Goal: Task Accomplishment & Management: Use online tool/utility

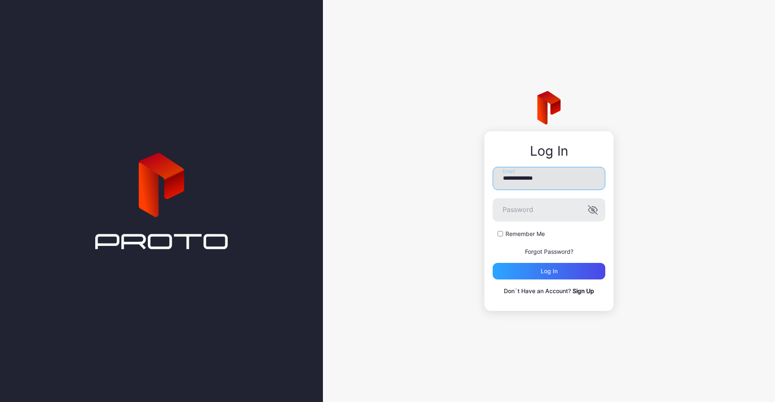
click at [538, 181] on input "**********" at bounding box center [548, 178] width 113 height 23
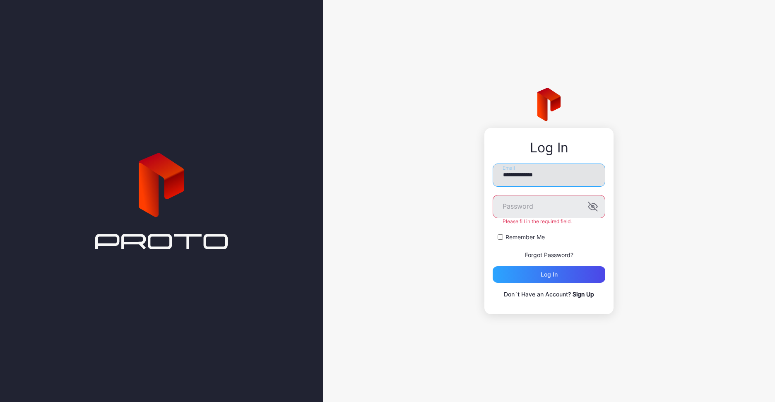
click at [538, 181] on input "**********" at bounding box center [548, 174] width 113 height 23
type input "**********"
click at [492, 266] on button "Log in" at bounding box center [548, 274] width 113 height 17
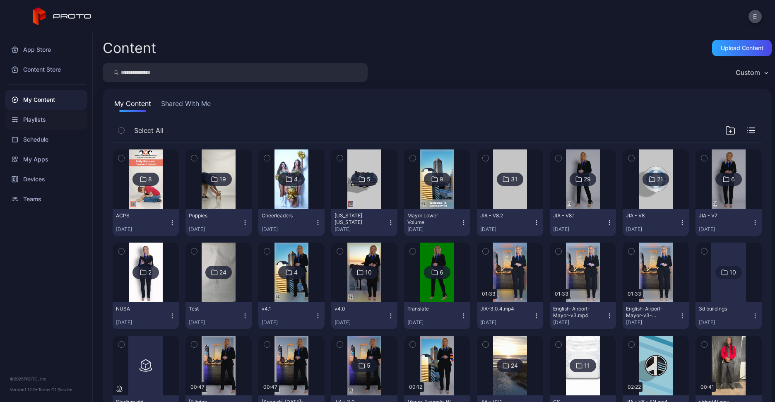
click at [41, 117] on div "Playlists" at bounding box center [46, 120] width 82 height 20
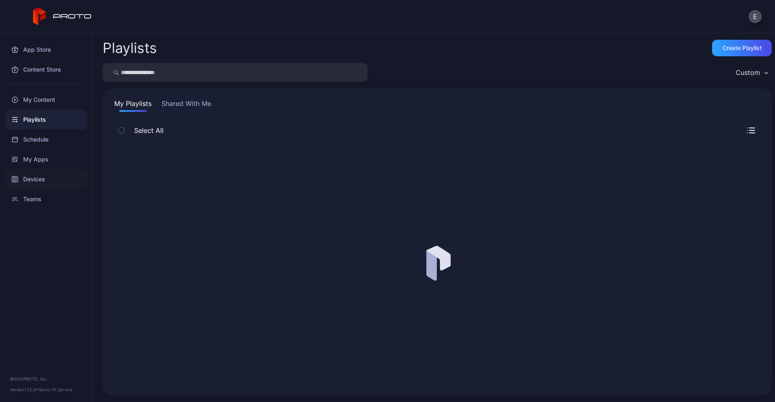
click at [38, 181] on div "Devices" at bounding box center [46, 179] width 82 height 20
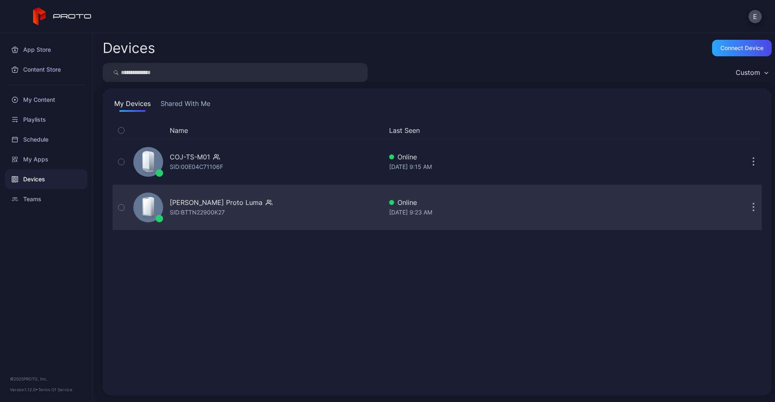
click at [225, 207] on div "SID: BTTN22900K27" at bounding box center [197, 212] width 55 height 10
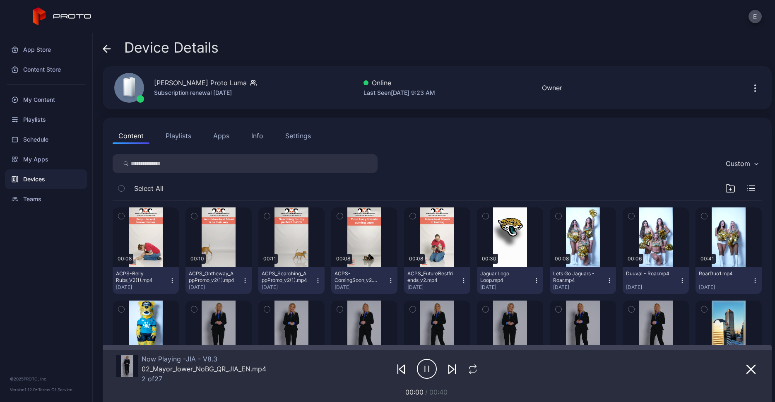
click at [175, 135] on button "Playlists" at bounding box center [178, 135] width 37 height 17
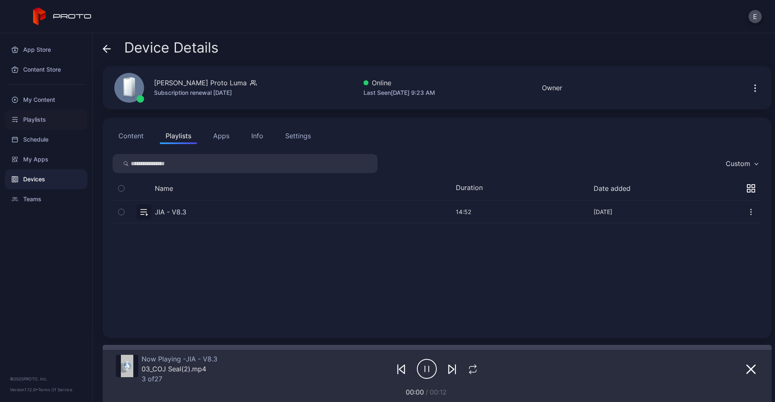
click at [33, 118] on div "Playlists" at bounding box center [46, 120] width 82 height 20
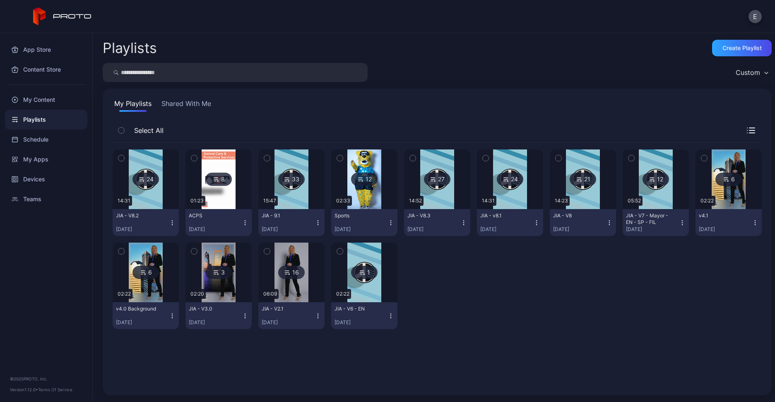
click at [423, 197] on img at bounding box center [437, 179] width 34 height 60
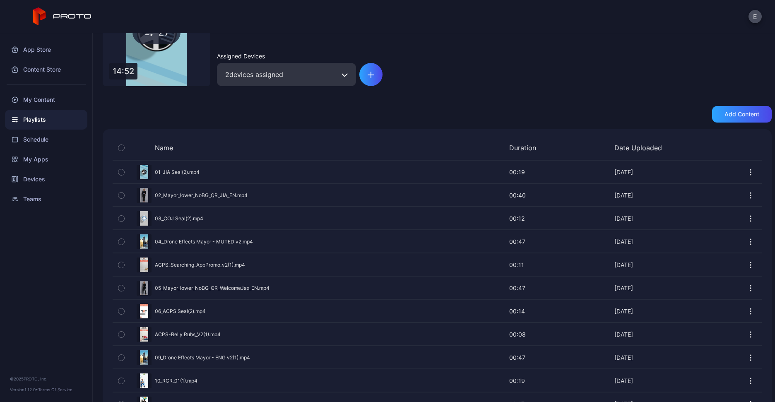
scroll to position [94, 0]
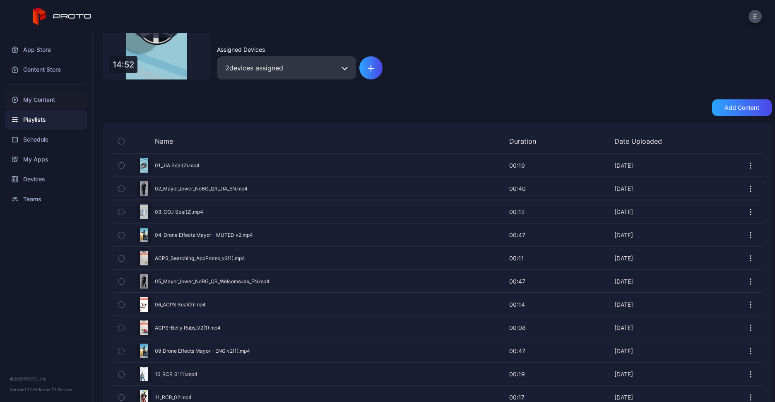
click at [43, 101] on div "My Content" at bounding box center [46, 100] width 82 height 20
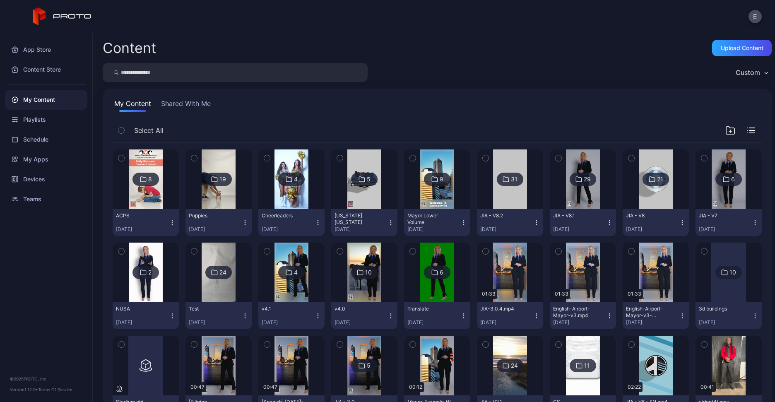
click at [155, 192] on img at bounding box center [146, 179] width 34 height 60
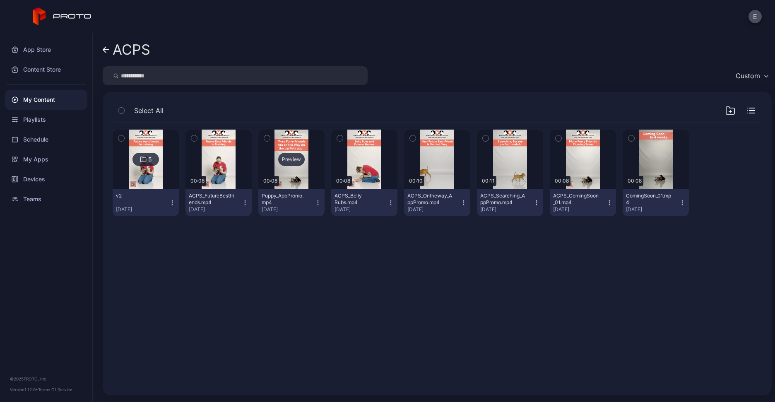
click at [289, 158] on div "Preview" at bounding box center [291, 159] width 26 height 13
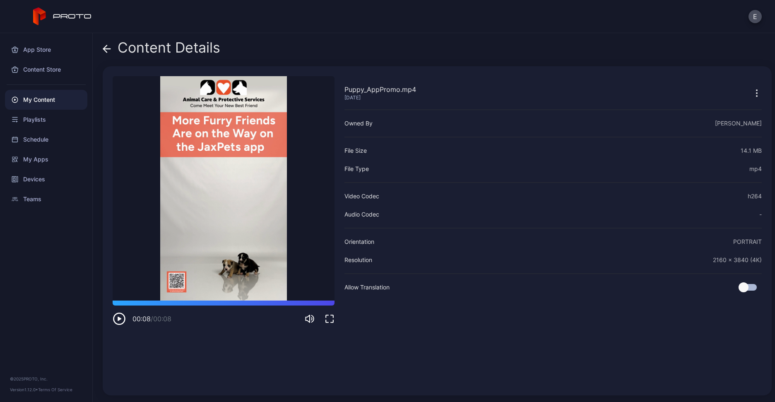
click at [53, 102] on div "My Content" at bounding box center [46, 100] width 82 height 20
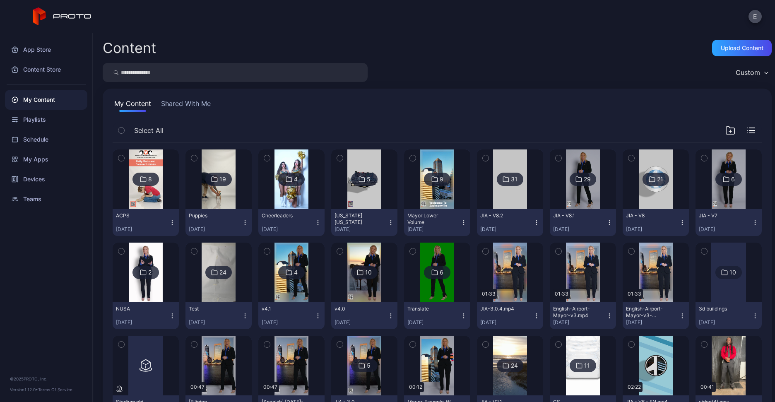
click at [156, 188] on img at bounding box center [146, 179] width 34 height 60
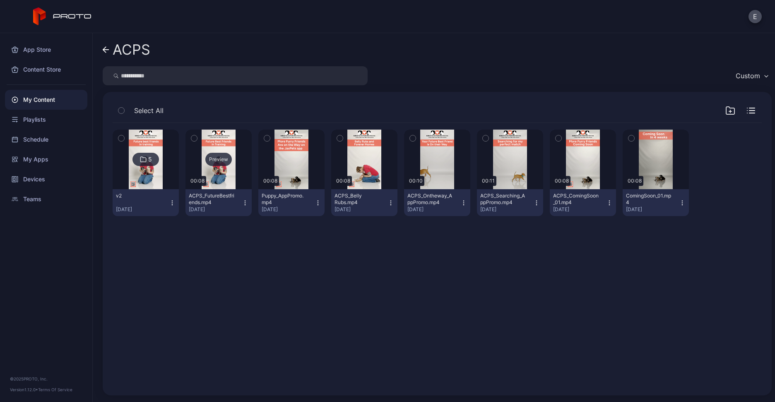
click at [214, 160] on div "Preview" at bounding box center [218, 159] width 26 height 13
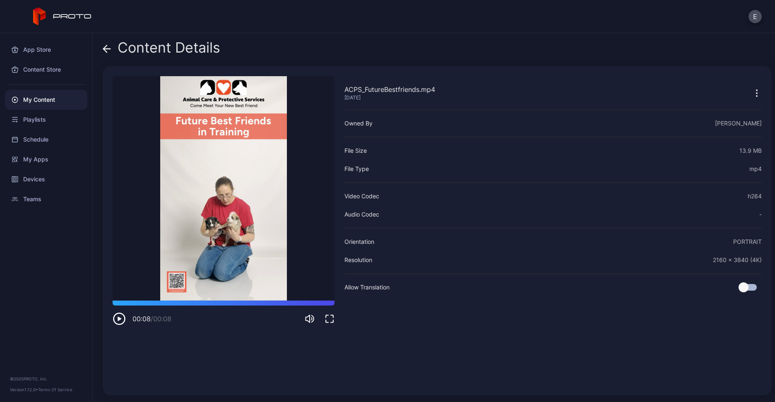
click at [28, 103] on div "My Content" at bounding box center [46, 100] width 82 height 20
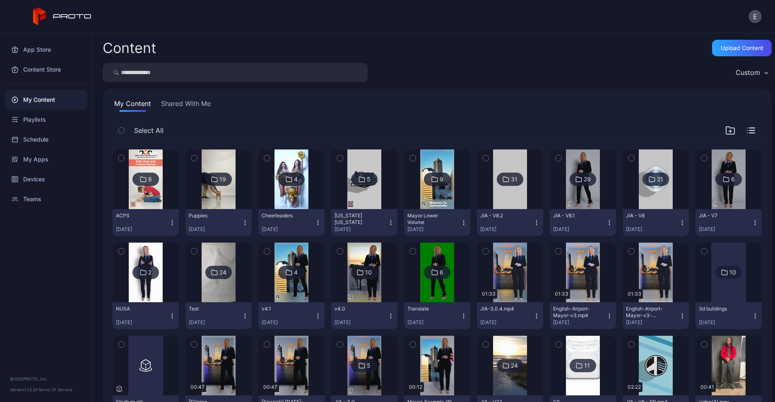
click at [241, 40] on div "Content Upload Content" at bounding box center [437, 48] width 669 height 17
click at [158, 200] on img at bounding box center [146, 179] width 34 height 60
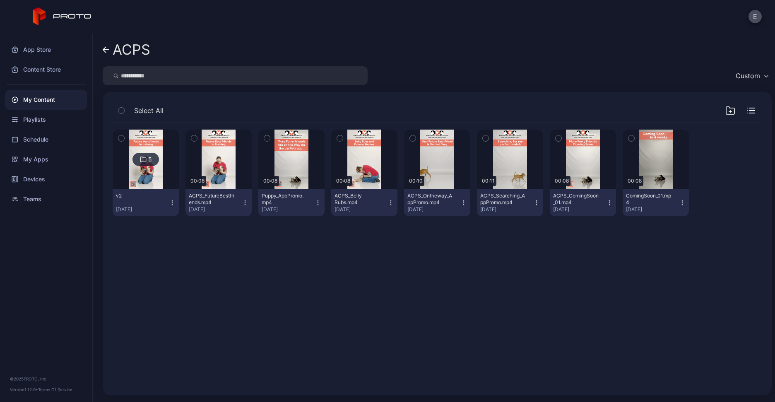
click at [144, 177] on img at bounding box center [146, 160] width 34 height 60
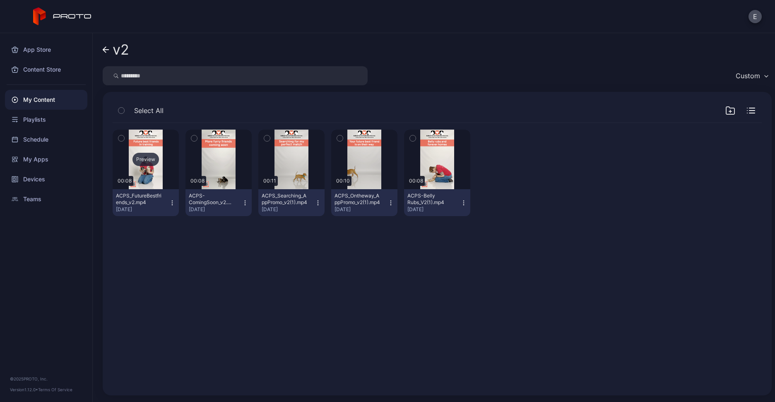
click at [154, 166] on div "Preview" at bounding box center [146, 160] width 66 height 60
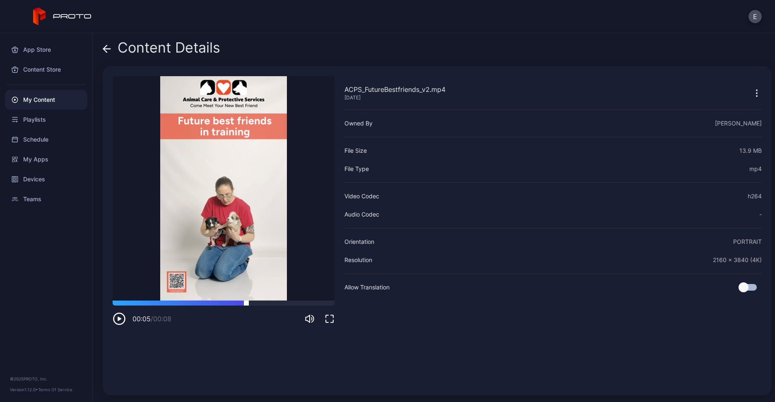
click at [246, 304] on div at bounding box center [224, 302] width 222 height 5
click at [298, 302] on div at bounding box center [224, 302] width 222 height 5
click at [323, 302] on div at bounding box center [224, 302] width 222 height 5
click at [104, 45] on icon at bounding box center [107, 49] width 8 height 8
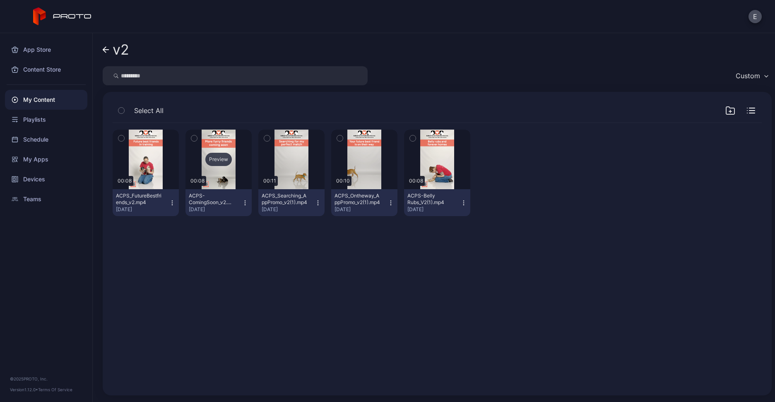
click at [207, 153] on div "Preview" at bounding box center [218, 159] width 26 height 13
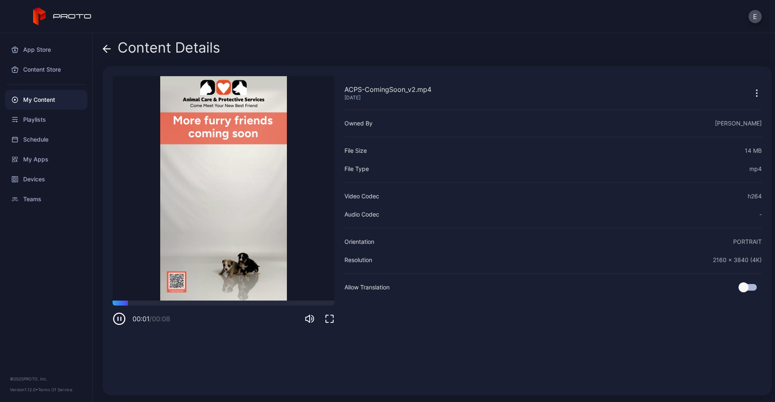
click at [170, 305] on div "00:01 / 00:08" at bounding box center [224, 312] width 222 height 25
click at [263, 303] on div at bounding box center [224, 302] width 222 height 5
click at [307, 305] on div "00:05 / 00:08" at bounding box center [224, 312] width 222 height 25
click at [326, 301] on div at bounding box center [224, 302] width 222 height 5
click at [108, 49] on icon at bounding box center [106, 49] width 7 height 0
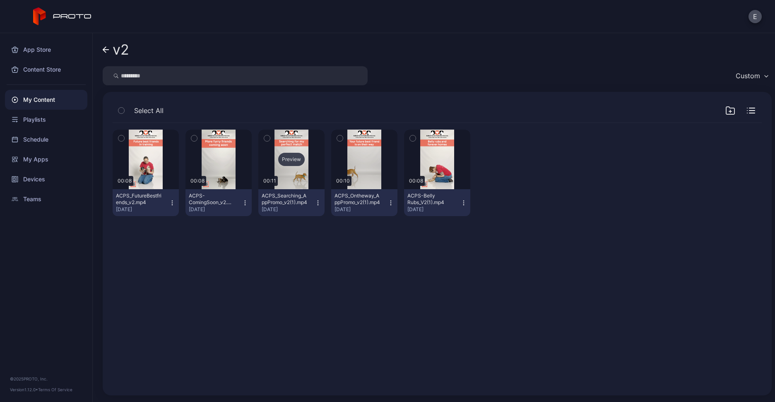
click at [291, 158] on div "Preview" at bounding box center [291, 159] width 26 height 13
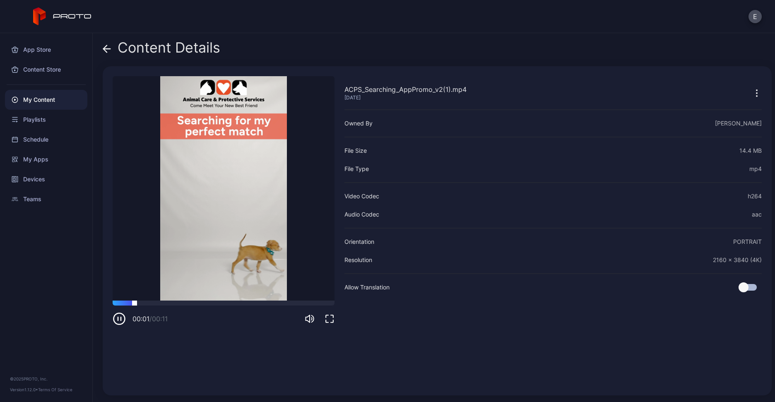
click at [172, 303] on div at bounding box center [224, 302] width 222 height 5
click at [246, 303] on div at bounding box center [224, 302] width 222 height 5
click at [110, 49] on icon at bounding box center [107, 49] width 8 height 8
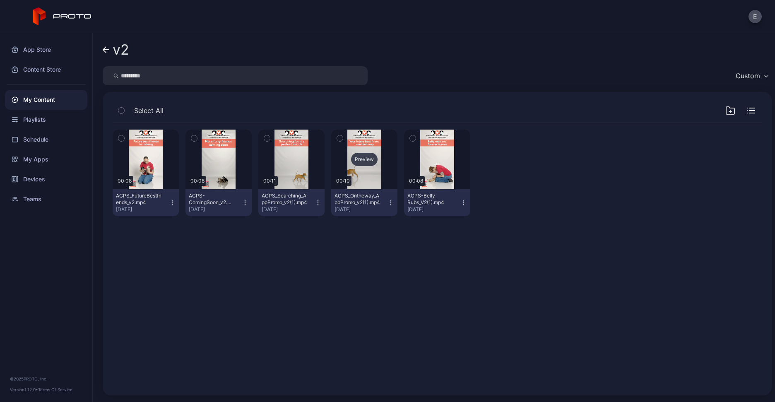
click at [353, 156] on div "Preview" at bounding box center [364, 159] width 26 height 13
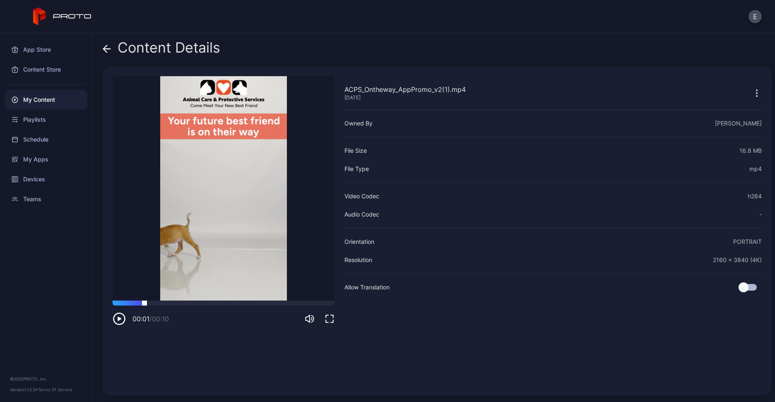
click at [144, 302] on div at bounding box center [224, 302] width 222 height 5
click at [214, 302] on div at bounding box center [224, 302] width 222 height 5
click at [280, 304] on div at bounding box center [224, 302] width 222 height 5
click at [148, 304] on div at bounding box center [224, 302] width 222 height 5
click at [120, 320] on icon "button" at bounding box center [119, 318] width 13 height 13
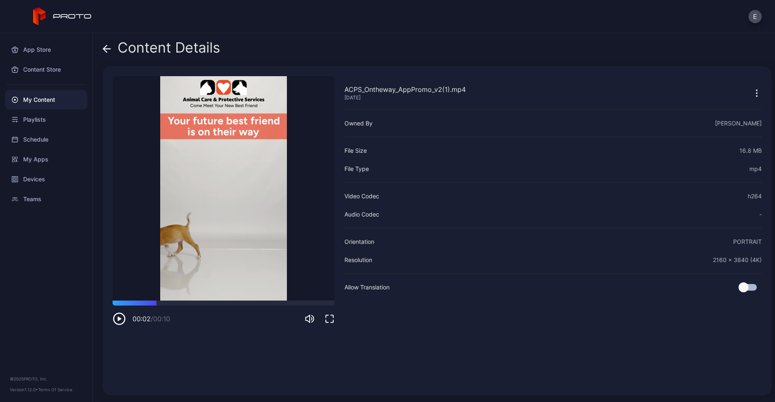
click at [114, 49] on div "Content Details" at bounding box center [162, 50] width 118 height 20
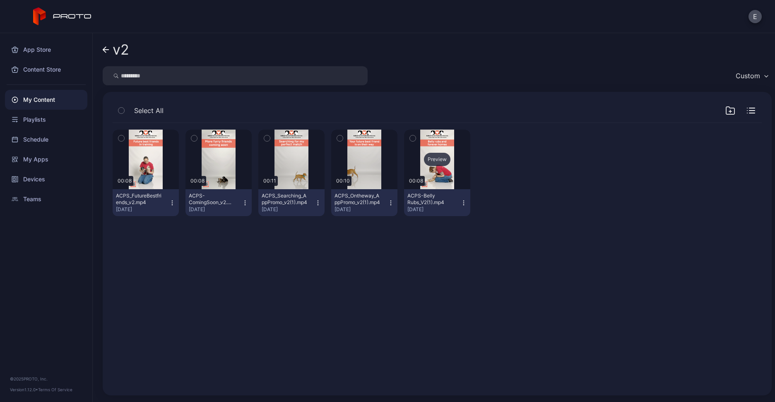
click at [416, 157] on div "Preview" at bounding box center [437, 160] width 66 height 60
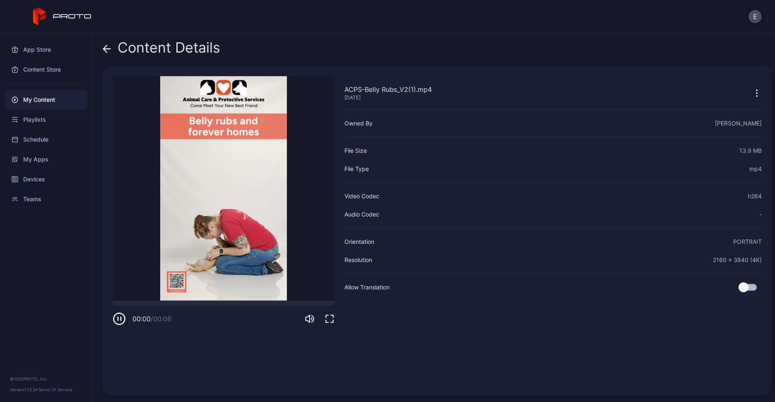
click at [397, 89] on div "ACPS-Belly Rubs_V2(1).mp4" at bounding box center [387, 89] width 87 height 10
click at [406, 89] on div "ACPS-Belly Rubs_V2(1).mp4" at bounding box center [387, 89] width 87 height 10
drag, startPoint x: 407, startPoint y: 89, endPoint x: 324, endPoint y: 86, distance: 83.2
click at [324, 86] on div "ACPS-Belly Rubs_V2(1).mp4 [DATE] Sorry, your browser doesn‘t support embedded v…" at bounding box center [437, 230] width 669 height 329
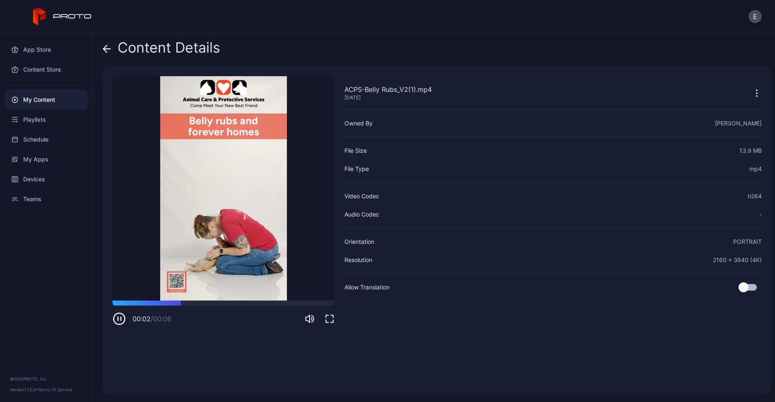
copy div "Sorry, your browser doesn‘t support embedded videos 00:02 / 00:08 ACPS-Belly Ru…"
click at [414, 50] on div "Content Details" at bounding box center [437, 50] width 669 height 20
click at [106, 50] on icon at bounding box center [107, 49] width 8 height 8
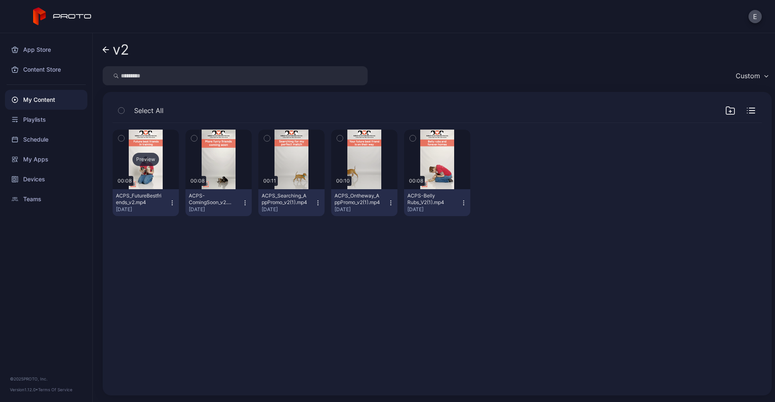
click at [143, 160] on div "Preview" at bounding box center [145, 159] width 26 height 13
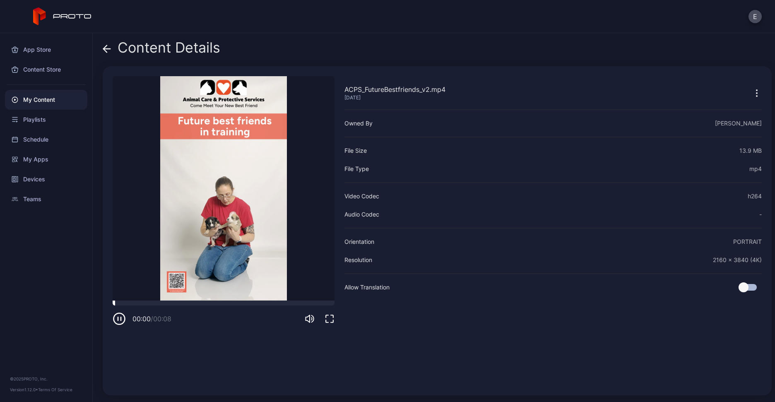
click at [221, 303] on div at bounding box center [224, 302] width 222 height 5
click at [296, 302] on div at bounding box center [224, 302] width 222 height 5
click at [329, 301] on div at bounding box center [224, 302] width 222 height 5
click at [109, 48] on icon at bounding box center [107, 49] width 8 height 8
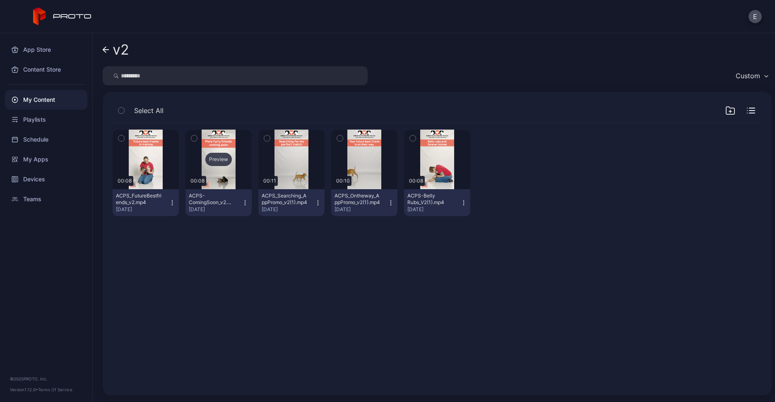
click at [220, 157] on div "Preview" at bounding box center [218, 159] width 26 height 13
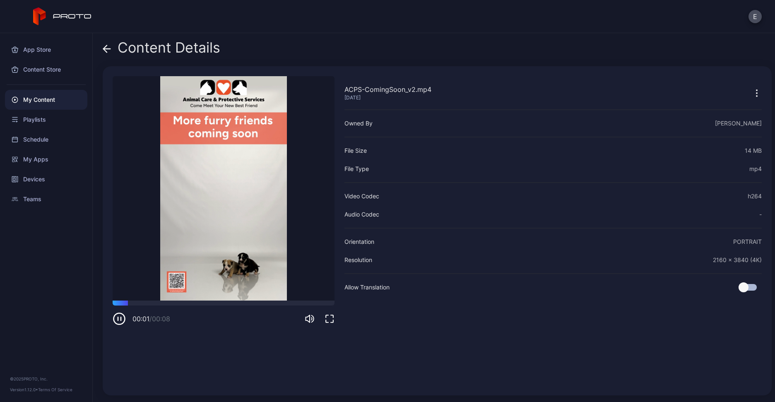
click at [159, 305] on div "00:01 / 00:08" at bounding box center [224, 312] width 222 height 25
click at [212, 303] on div at bounding box center [224, 302] width 222 height 5
click at [314, 307] on div "00:04 / 00:08" at bounding box center [224, 312] width 222 height 25
click at [318, 304] on div at bounding box center [224, 302] width 222 height 5
click at [104, 51] on icon at bounding box center [107, 49] width 8 height 8
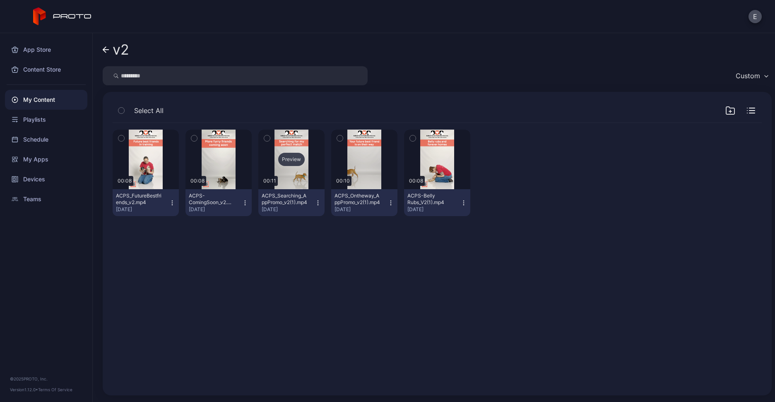
click at [296, 159] on div "Preview" at bounding box center [291, 159] width 26 height 13
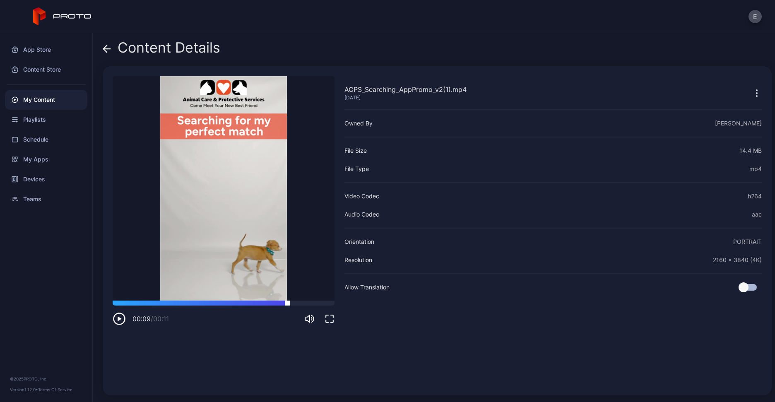
click at [287, 303] on div at bounding box center [224, 302] width 222 height 5
click at [104, 46] on icon at bounding box center [107, 49] width 8 height 8
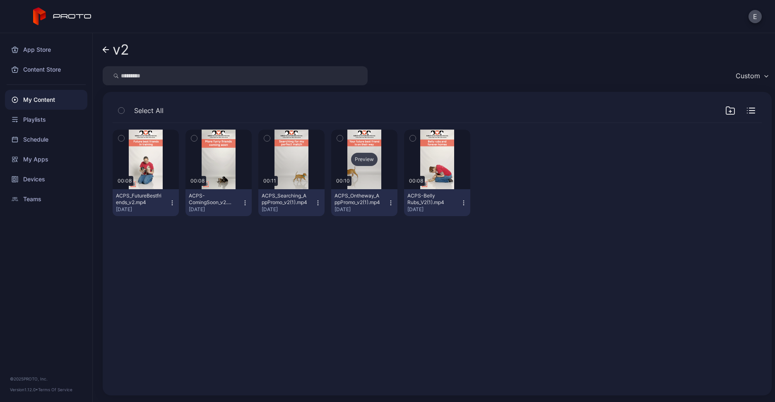
click at [359, 159] on div "Preview" at bounding box center [364, 159] width 26 height 13
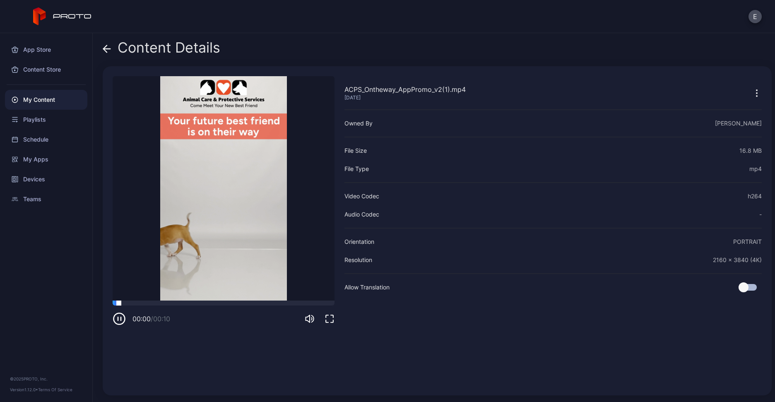
click at [208, 303] on div at bounding box center [224, 302] width 222 height 5
click at [325, 303] on div at bounding box center [224, 302] width 222 height 5
click at [309, 302] on div at bounding box center [224, 302] width 222 height 5
click at [113, 43] on div "Content Details" at bounding box center [162, 50] width 118 height 20
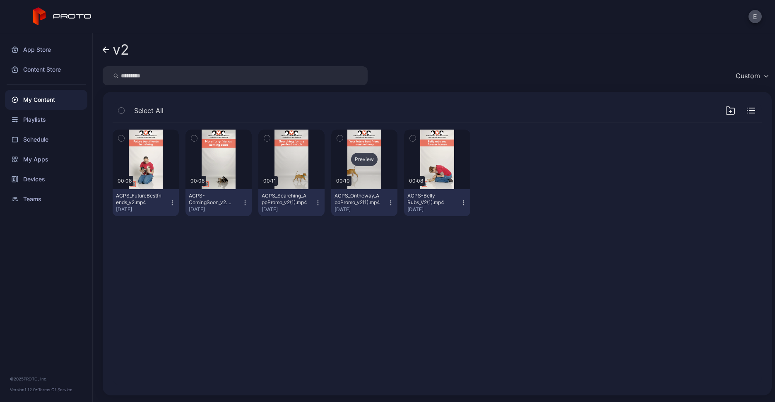
click at [361, 161] on div "Preview" at bounding box center [364, 159] width 26 height 13
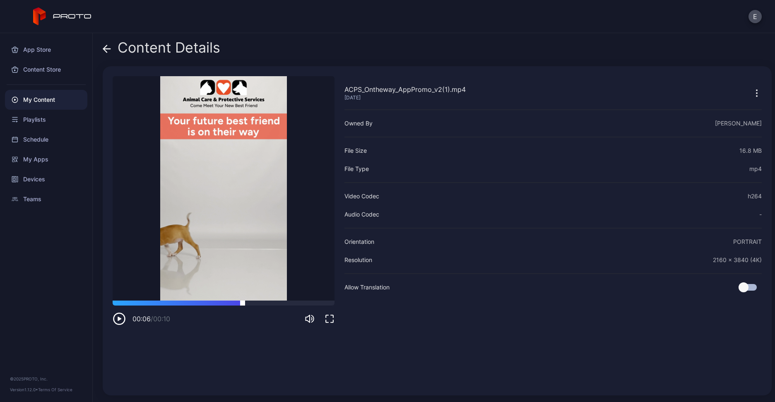
click at [243, 303] on div at bounding box center [224, 302] width 222 height 5
click at [104, 51] on icon at bounding box center [107, 49] width 8 height 8
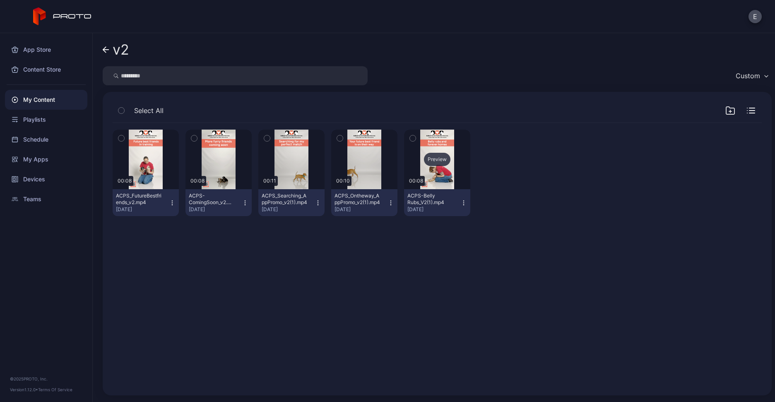
click at [435, 157] on div "Preview" at bounding box center [437, 159] width 26 height 13
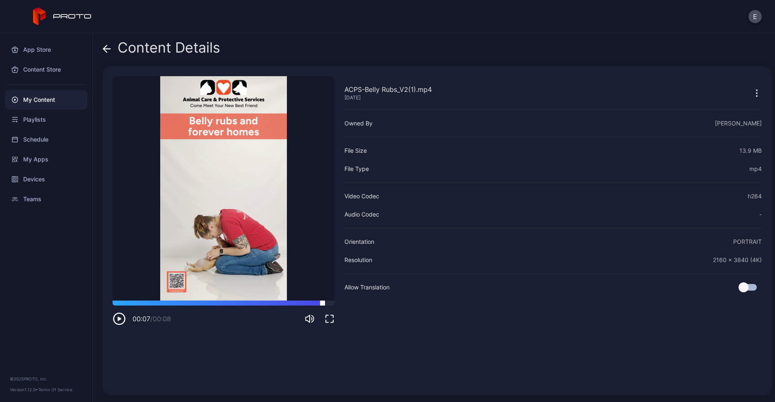
click at [322, 303] on div at bounding box center [224, 302] width 222 height 5
click at [109, 47] on icon at bounding box center [107, 49] width 8 height 8
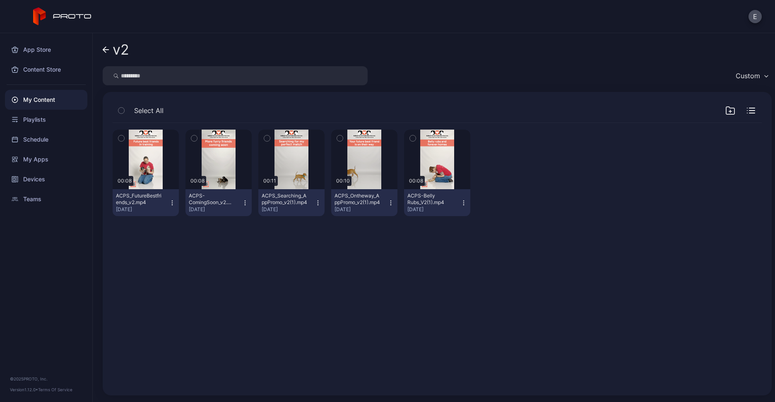
click at [101, 48] on div "v2 Custom Select All Preview 00:08 ACPS_FutureBestfriends_v2.mp4 [DATE] Preview…" at bounding box center [434, 217] width 682 height 369
click at [106, 49] on icon at bounding box center [106, 49] width 7 height 7
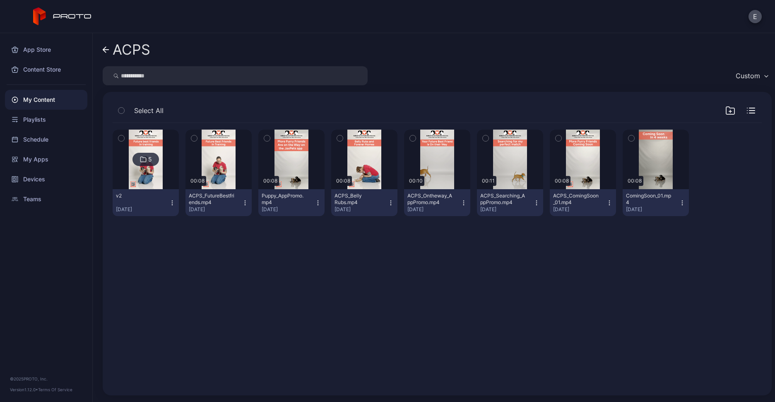
click at [725, 107] on icon "button" at bounding box center [730, 111] width 10 height 10
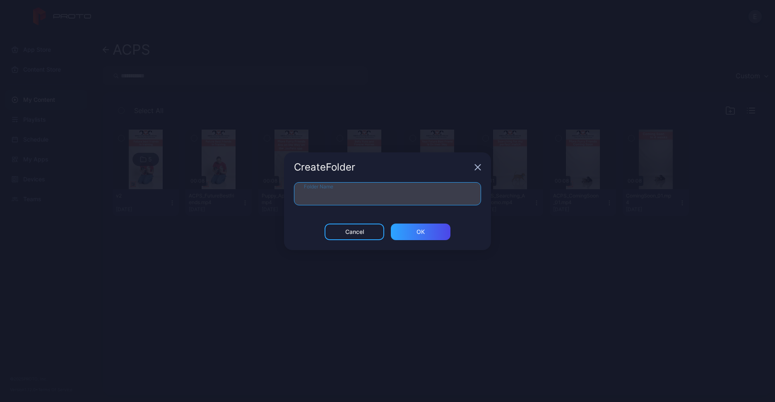
click at [432, 194] on input "Folder Name" at bounding box center [387, 193] width 187 height 23
type input "**"
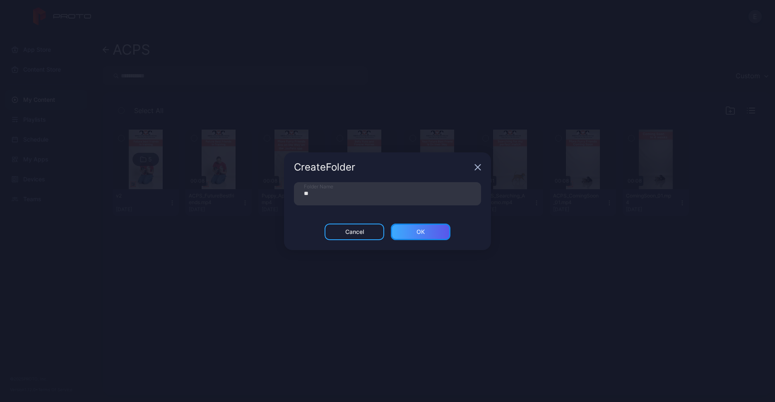
click at [445, 228] on div "ОК" at bounding box center [421, 231] width 60 height 17
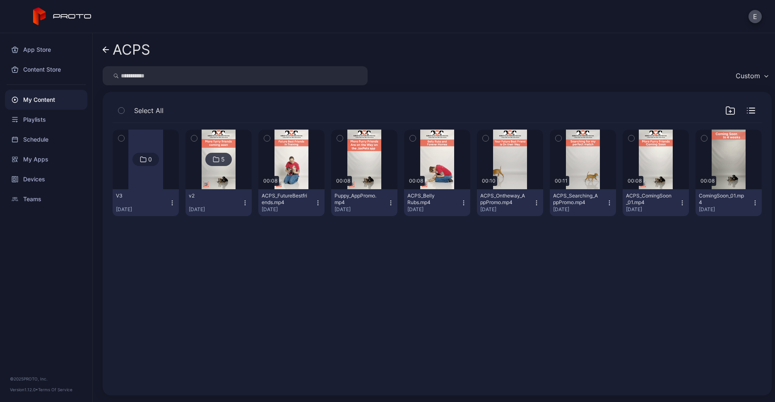
click at [137, 175] on div at bounding box center [145, 160] width 35 height 60
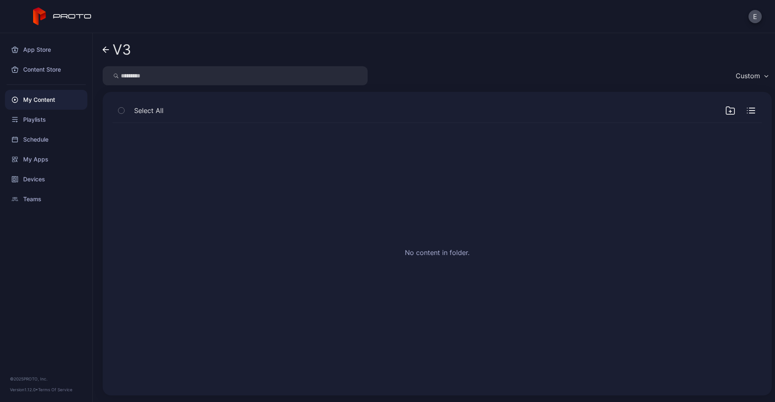
click at [44, 97] on div "My Content" at bounding box center [46, 100] width 82 height 20
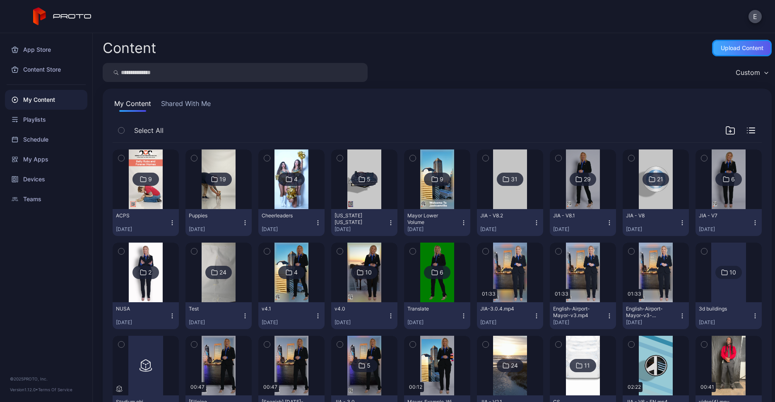
click at [743, 50] on div "Upload Content" at bounding box center [742, 48] width 43 height 7
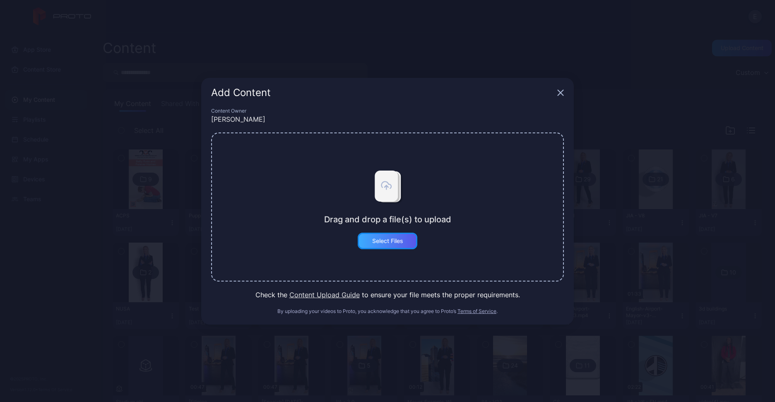
click at [404, 242] on div "Select Files" at bounding box center [388, 241] width 60 height 17
click at [558, 98] on div "Add Content" at bounding box center [387, 93] width 372 height 30
click at [560, 96] on icon "button" at bounding box center [560, 92] width 7 height 7
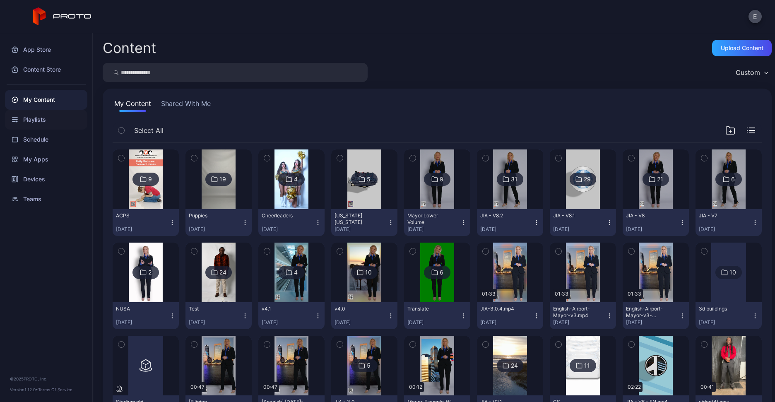
click at [31, 123] on div "Playlists" at bounding box center [46, 120] width 82 height 20
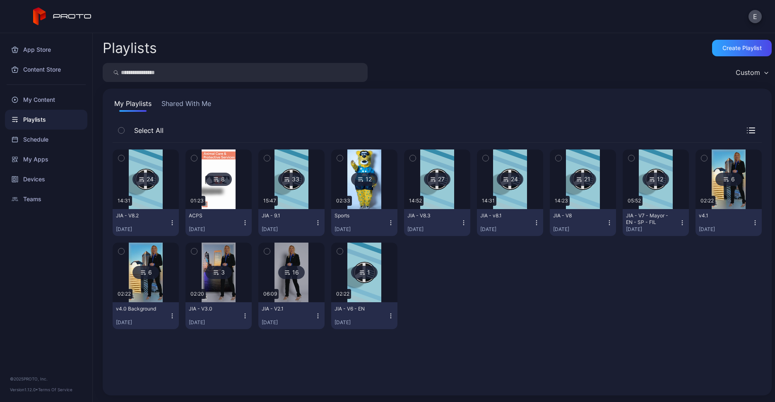
click at [423, 197] on img at bounding box center [437, 179] width 34 height 60
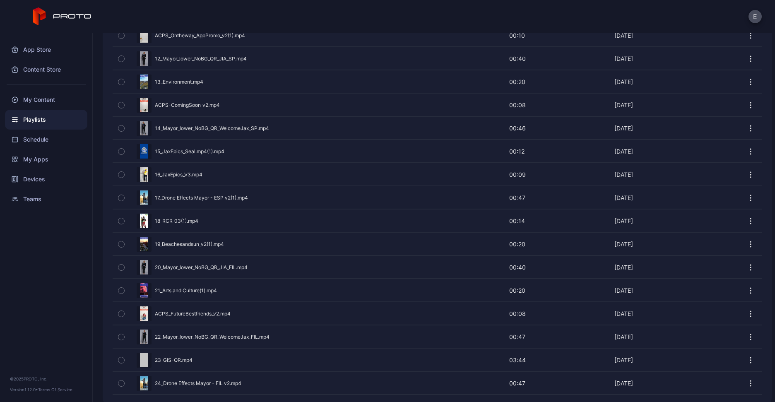
scroll to position [486, 0]
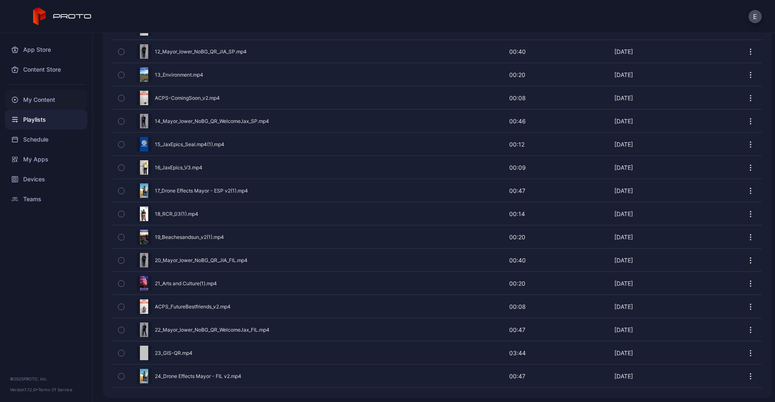
click at [59, 98] on div "My Content" at bounding box center [46, 100] width 82 height 20
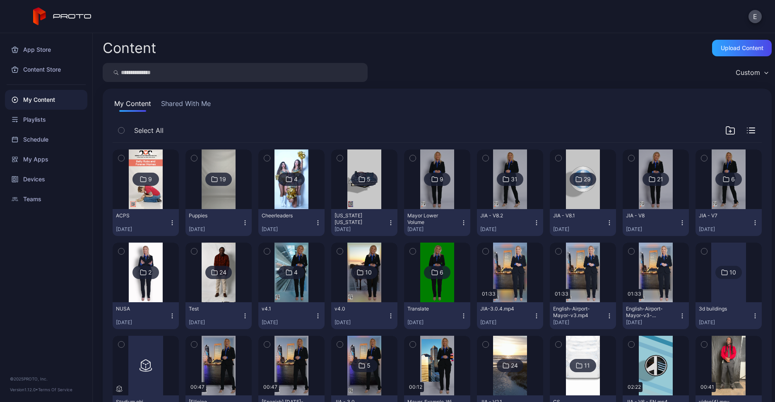
click at [167, 194] on div at bounding box center [146, 179] width 60 height 60
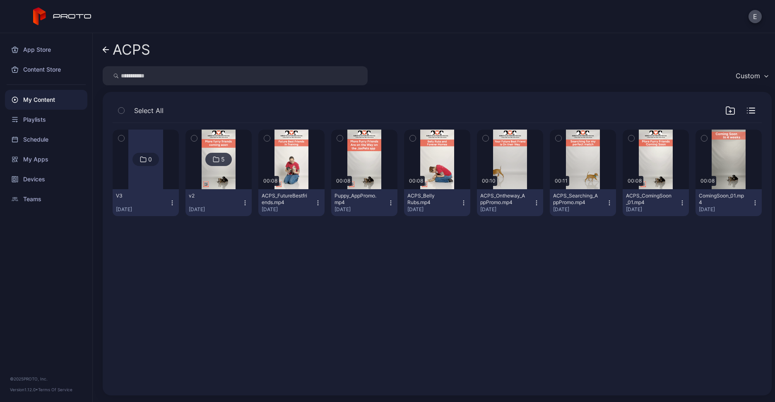
click at [226, 180] on img at bounding box center [219, 160] width 34 height 60
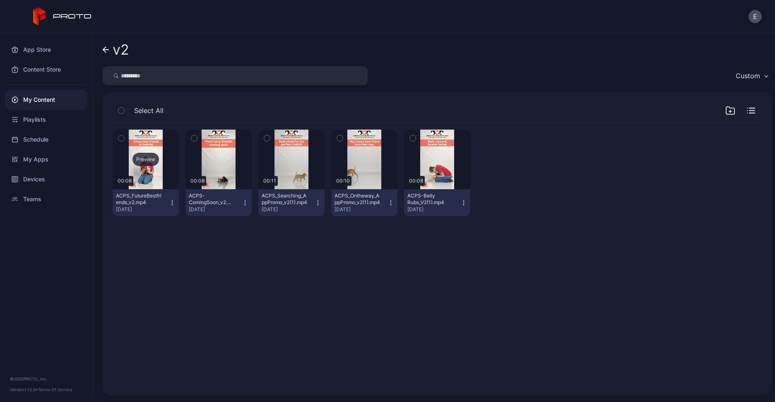
click at [148, 158] on div "Preview" at bounding box center [145, 159] width 26 height 13
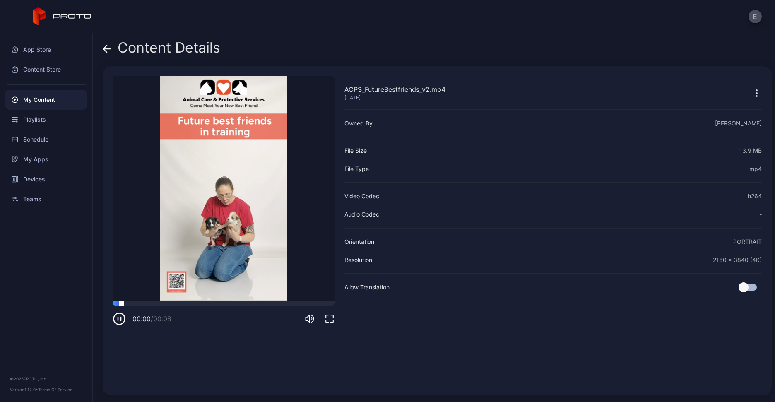
click at [238, 304] on div at bounding box center [224, 302] width 222 height 5
click at [295, 304] on div at bounding box center [224, 302] width 222 height 5
click at [319, 304] on div at bounding box center [224, 302] width 222 height 5
drag, startPoint x: 319, startPoint y: 304, endPoint x: 160, endPoint y: 310, distance: 159.1
click at [160, 310] on div "00:02 / 00:08" at bounding box center [224, 312] width 222 height 25
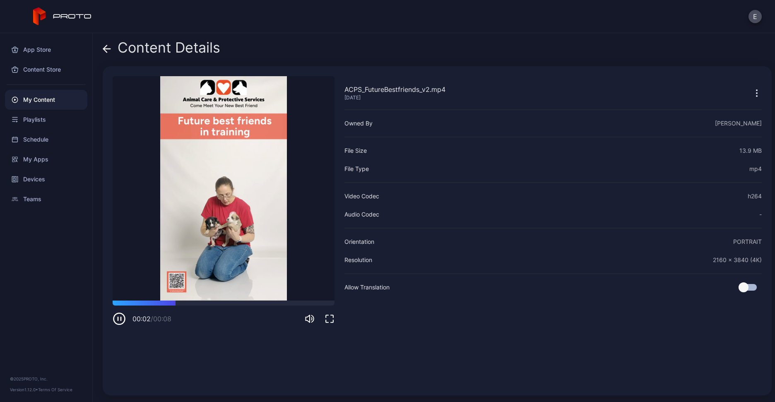
click at [106, 53] on span at bounding box center [107, 48] width 8 height 16
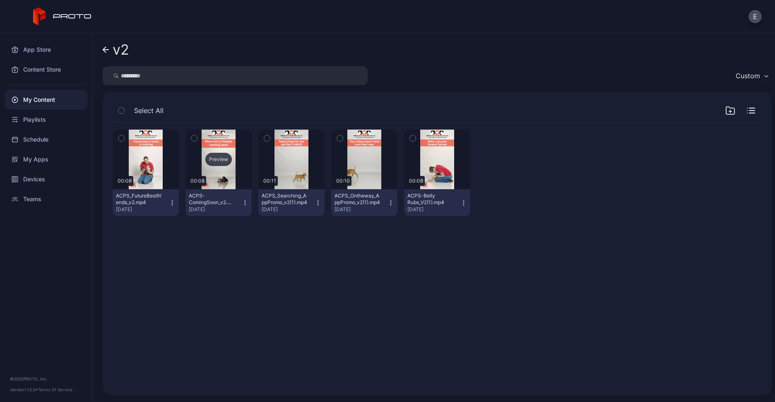
click at [214, 161] on div "Preview" at bounding box center [218, 159] width 26 height 13
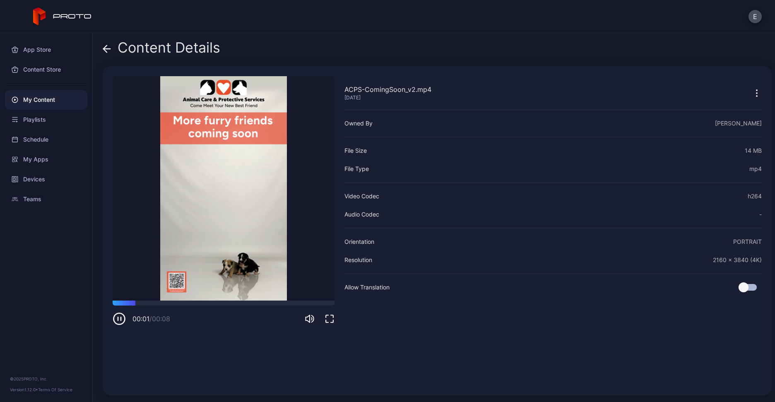
click at [156, 305] on div "00:01 / 00:08" at bounding box center [224, 312] width 222 height 25
click at [219, 303] on div at bounding box center [224, 302] width 222 height 5
click at [273, 303] on div at bounding box center [224, 302] width 222 height 5
click at [321, 304] on div at bounding box center [224, 302] width 222 height 5
click at [108, 49] on icon at bounding box center [106, 49] width 7 height 0
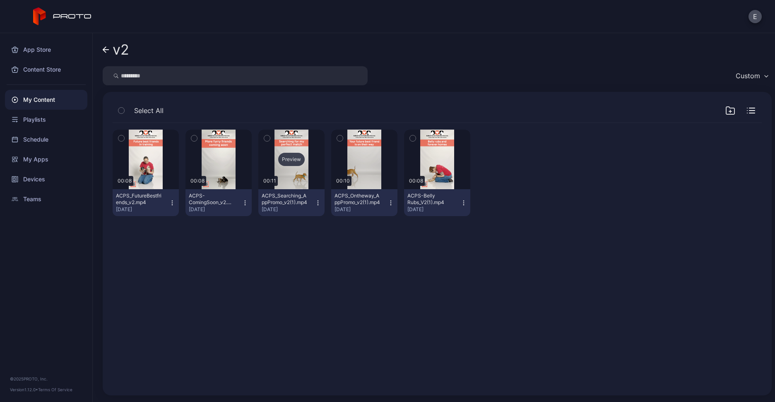
click at [279, 149] on div "Preview" at bounding box center [291, 160] width 66 height 60
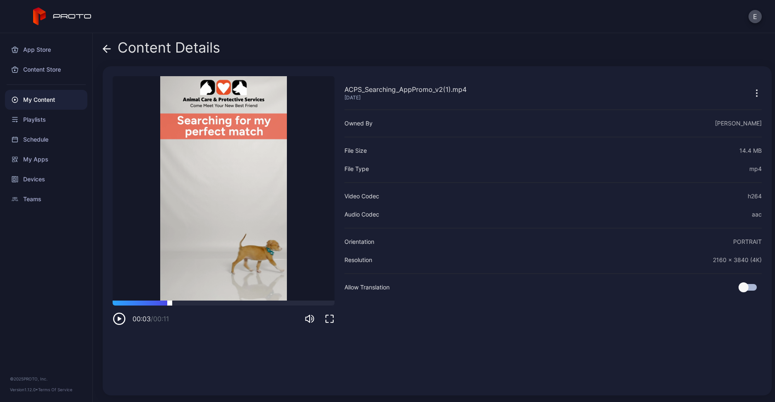
click at [170, 302] on div at bounding box center [224, 302] width 222 height 5
click at [315, 304] on div at bounding box center [224, 302] width 222 height 5
click at [104, 44] on span at bounding box center [107, 48] width 8 height 16
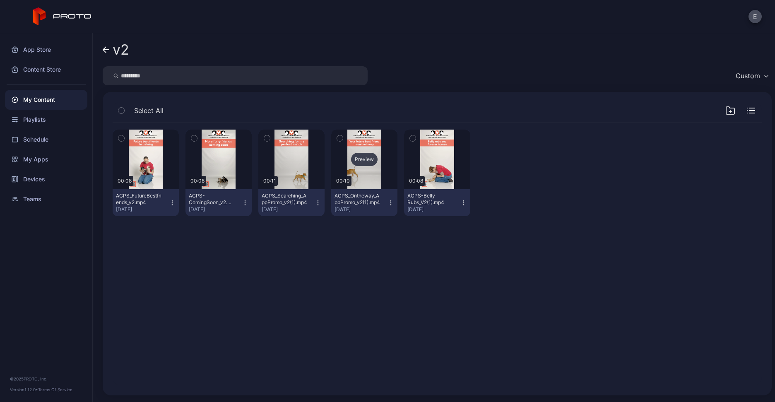
click at [369, 155] on div "Preview" at bounding box center [364, 159] width 26 height 13
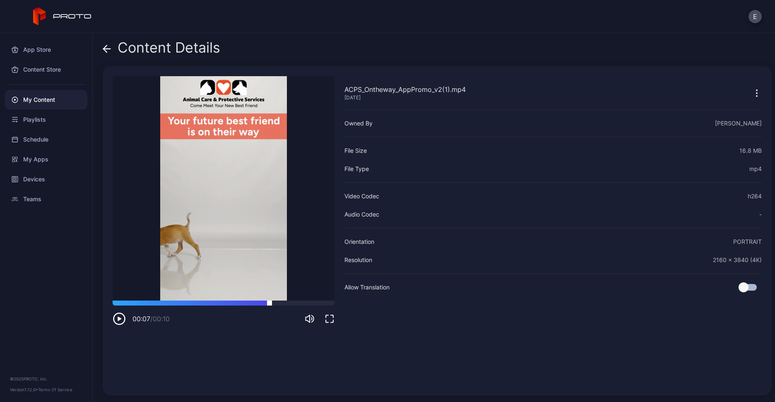
click at [269, 303] on div at bounding box center [224, 302] width 222 height 5
click at [318, 303] on div at bounding box center [224, 302] width 222 height 5
click at [105, 49] on icon at bounding box center [106, 49] width 7 height 0
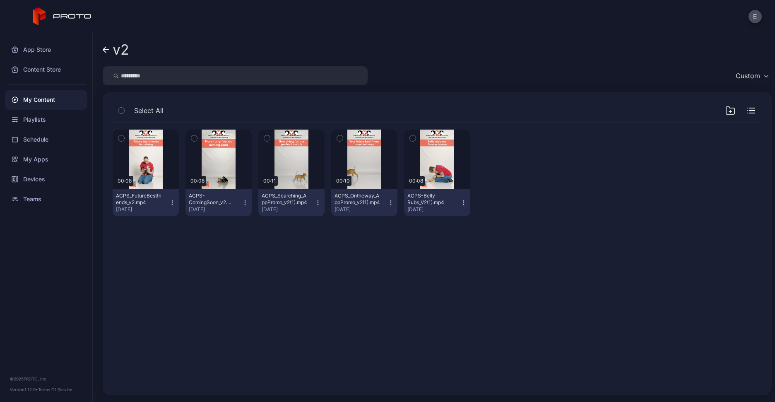
click at [701, 307] on div "Preview 00:08 ACPS_FutureBestfriends_v2.mp4 [DATE] Preview 00:08 ACPS-ComingSoo…" at bounding box center [437, 254] width 662 height 276
click at [107, 45] on link "v2" at bounding box center [116, 50] width 26 height 20
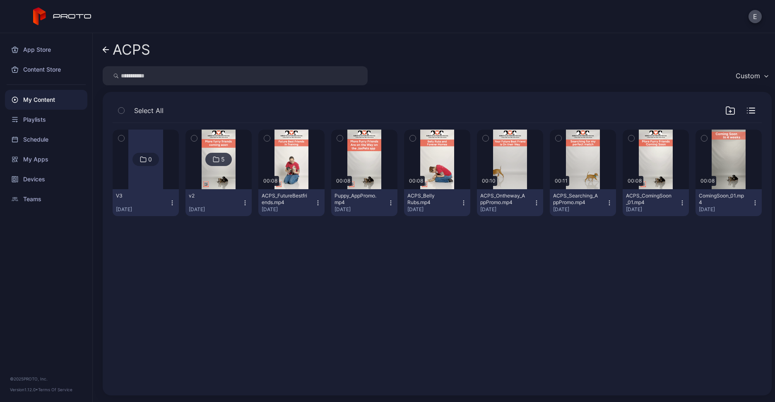
click at [104, 50] on icon at bounding box center [106, 50] width 6 height 0
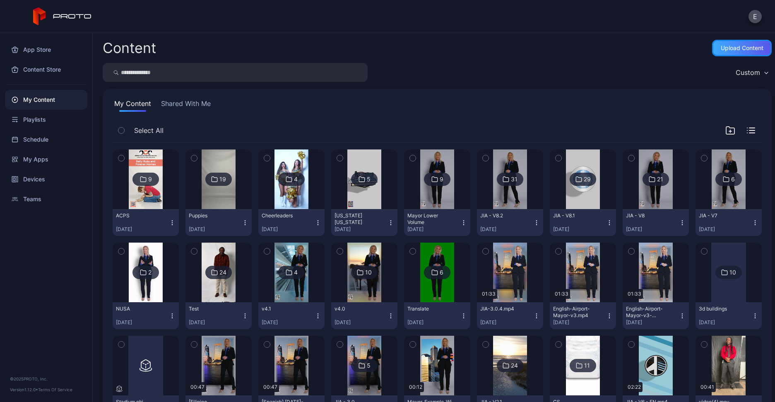
click at [721, 50] on div "Upload Content" at bounding box center [742, 48] width 43 height 7
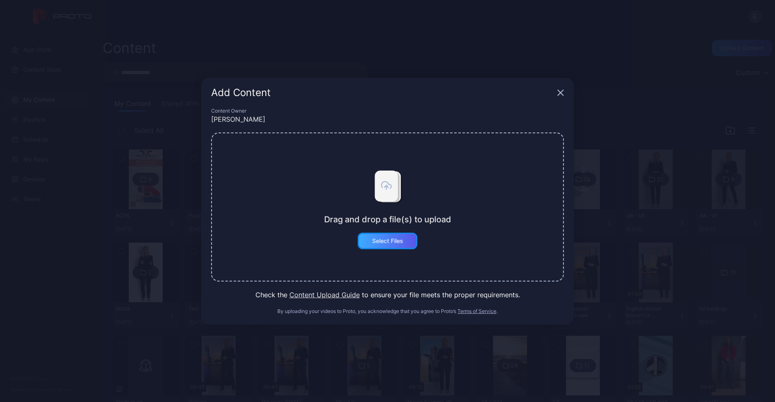
click at [395, 245] on div "Select Files" at bounding box center [388, 241] width 60 height 17
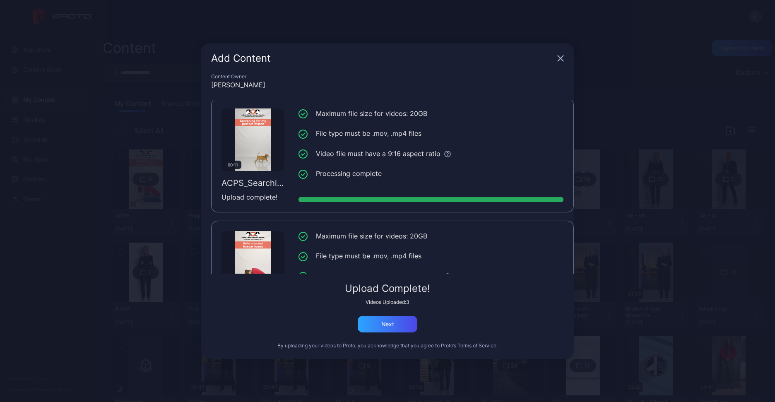
scroll to position [185, 0]
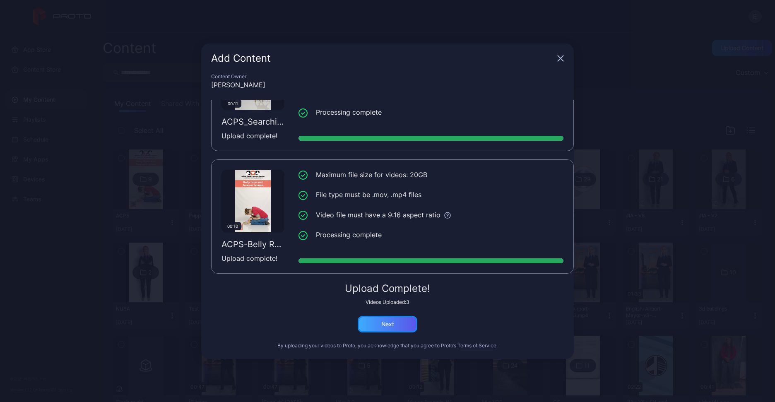
click at [399, 322] on div "Next" at bounding box center [388, 324] width 60 height 17
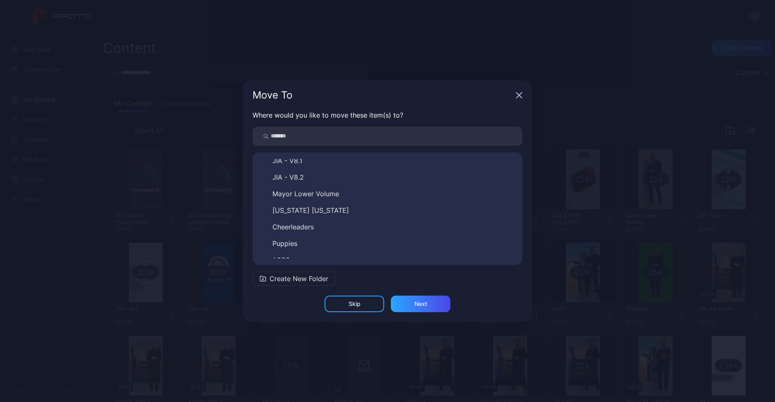
scroll to position [228, 0]
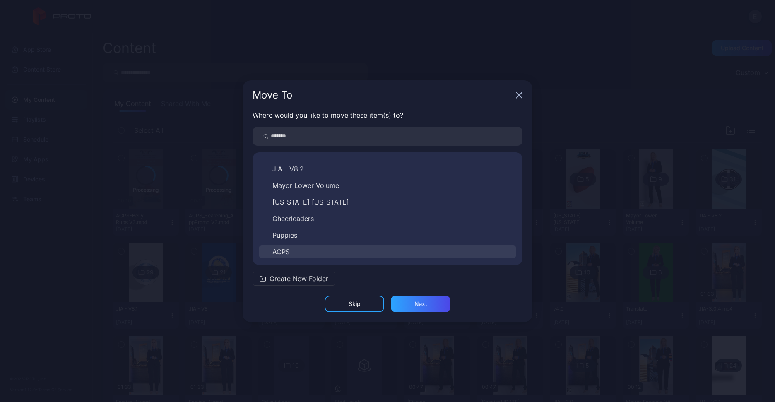
click at [319, 246] on button "ACPS" at bounding box center [387, 251] width 257 height 13
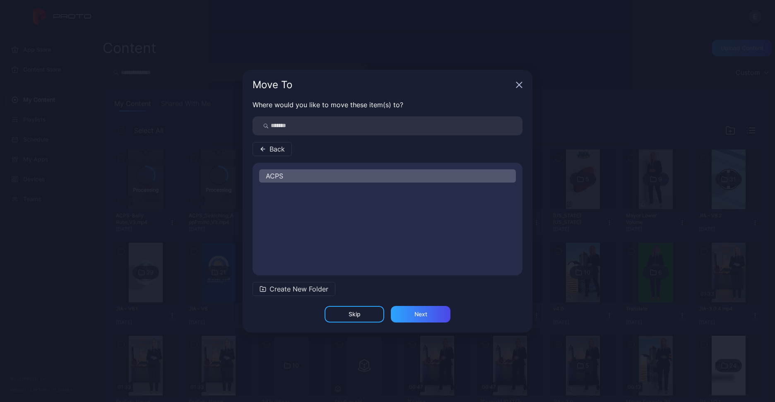
scroll to position [0, 0]
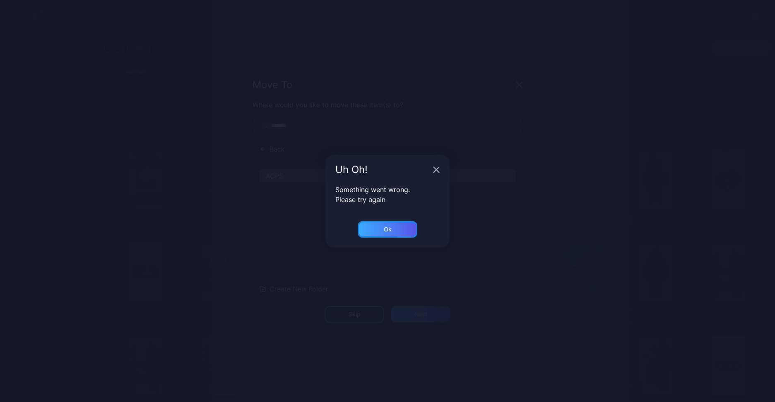
click at [373, 230] on div "Ok" at bounding box center [388, 229] width 60 height 17
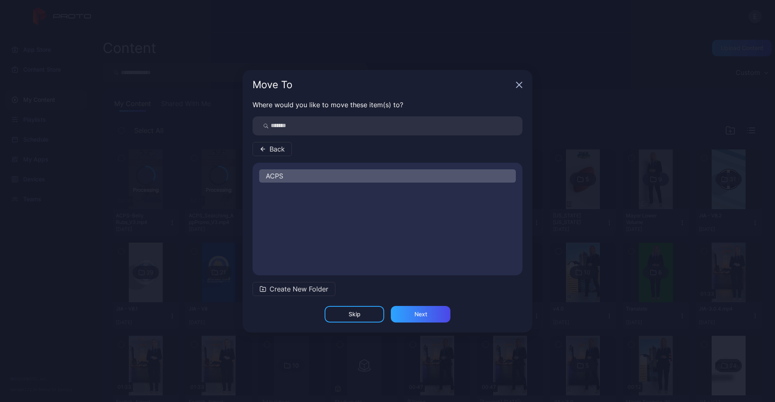
click at [269, 152] on button "Back" at bounding box center [271, 149] width 39 height 14
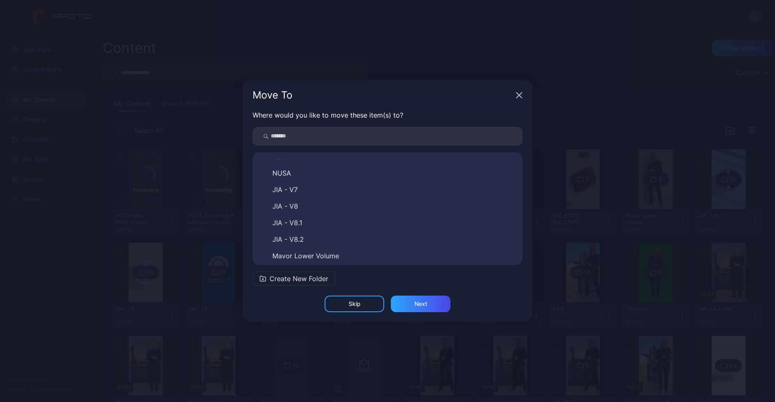
scroll to position [228, 0]
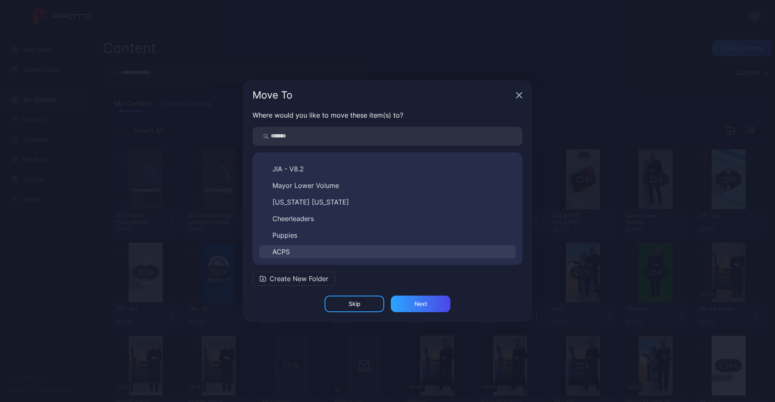
click at [286, 249] on button "ACPS" at bounding box center [387, 251] width 257 height 13
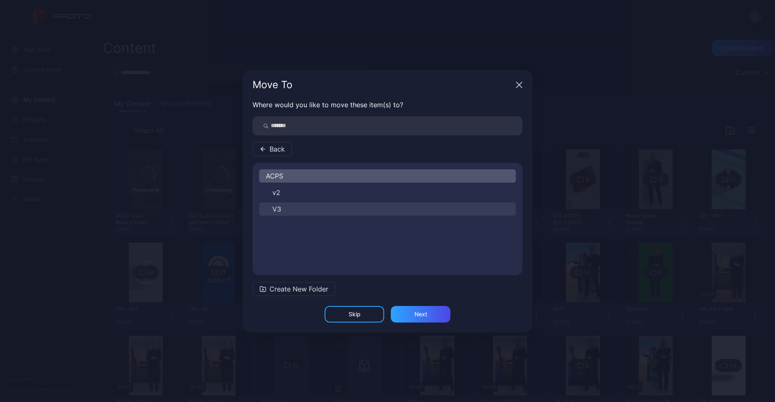
click at [282, 202] on button "V3" at bounding box center [387, 208] width 257 height 13
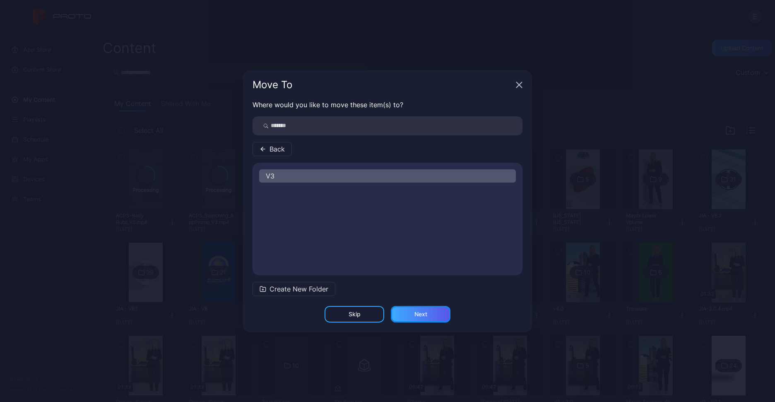
click at [439, 310] on div "Next" at bounding box center [421, 314] width 60 height 17
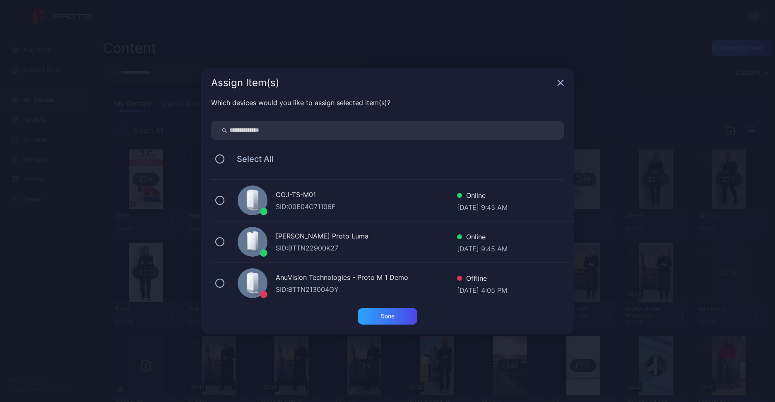
click at [358, 206] on div "SID: 00E04C71106F" at bounding box center [366, 207] width 181 height 10
click at [387, 317] on div "Done" at bounding box center [387, 316] width 14 height 7
